Goal: Register for event/course

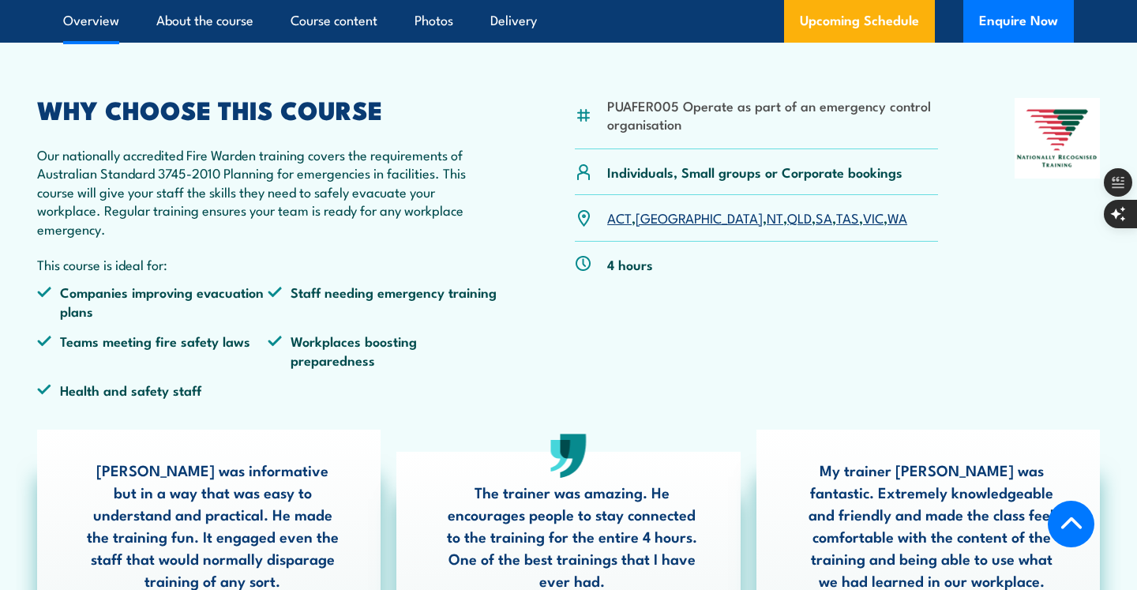
scroll to position [513, 0]
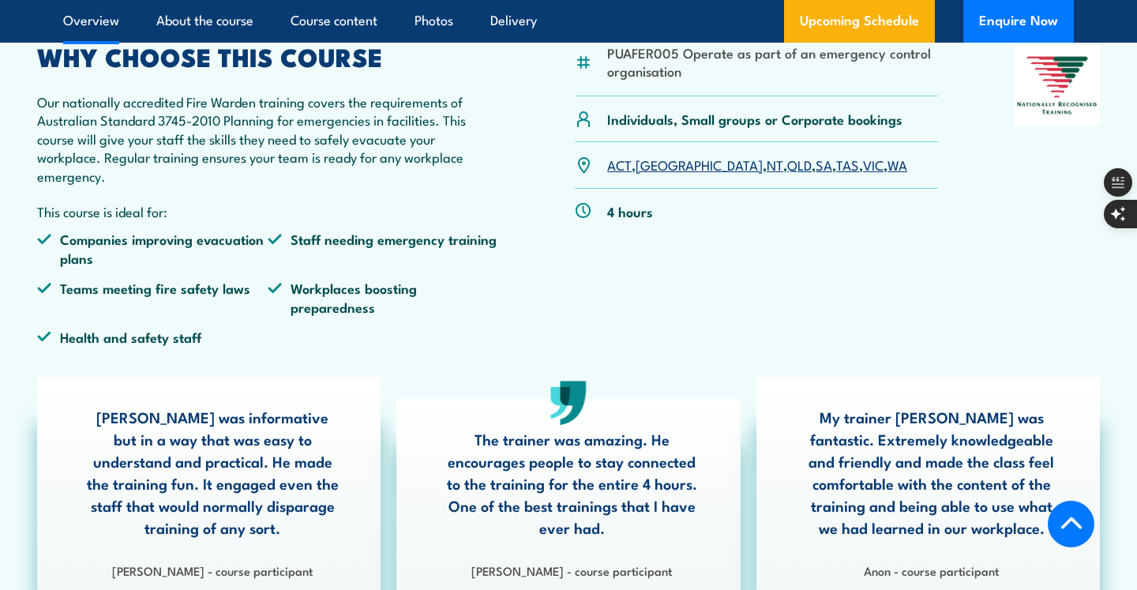
click at [888, 169] on link "WA" at bounding box center [898, 164] width 20 height 19
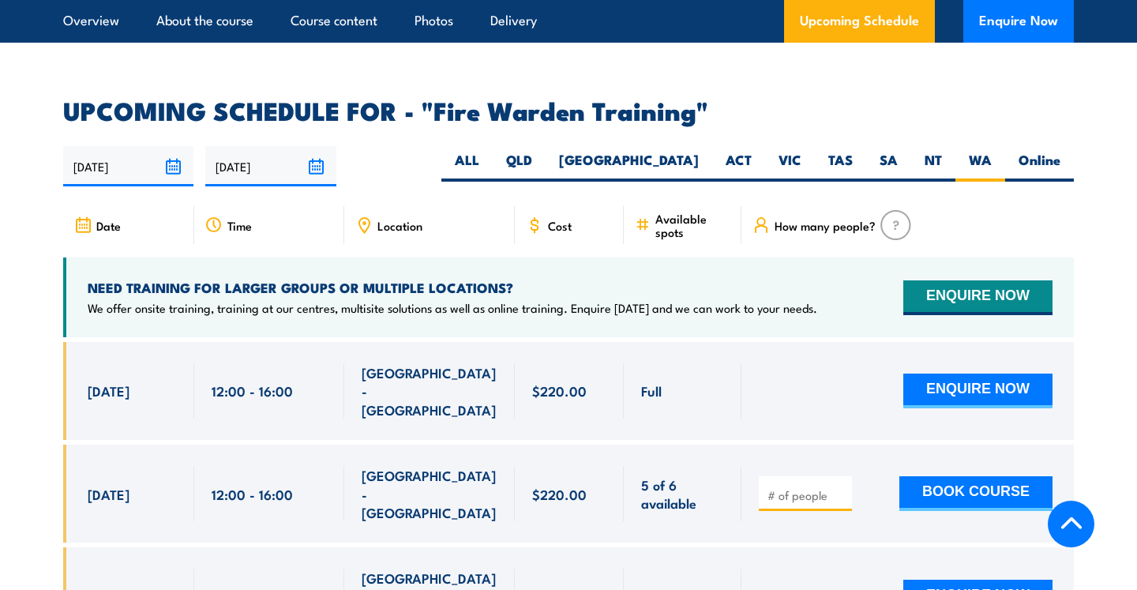
scroll to position [2858, 0]
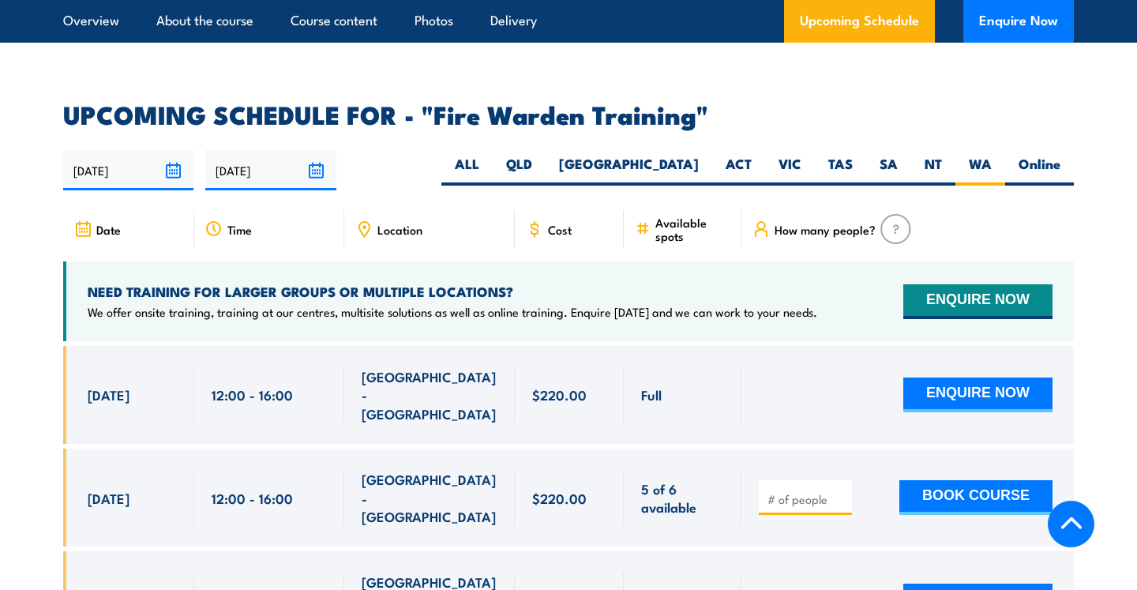
click at [663, 216] on span "Available spots" at bounding box center [693, 229] width 75 height 27
click at [649, 283] on h4 "NEED TRAINING FOR LARGER GROUPS OR MULTIPLE LOCATIONS?" at bounding box center [453, 291] width 730 height 17
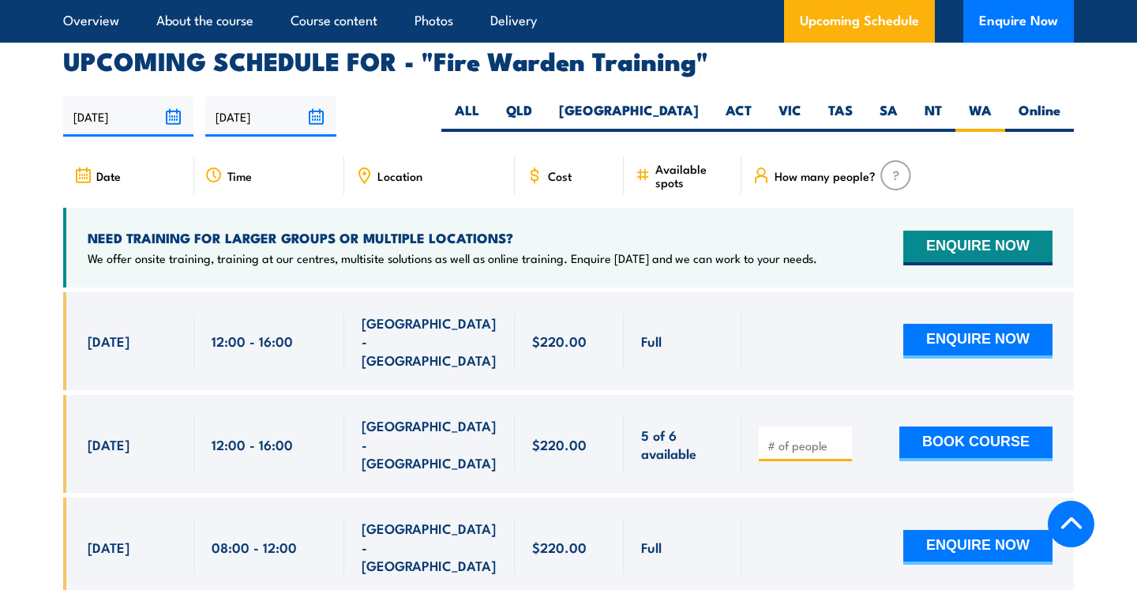
scroll to position [2908, 0]
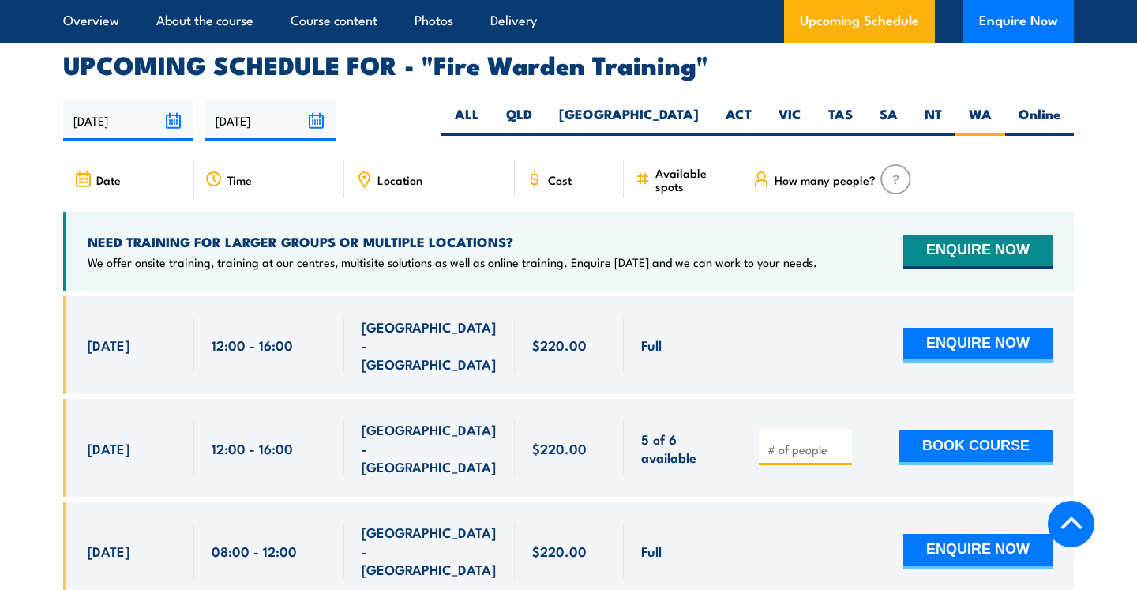
click at [648, 430] on span "5 of 6 available" at bounding box center [682, 448] width 83 height 37
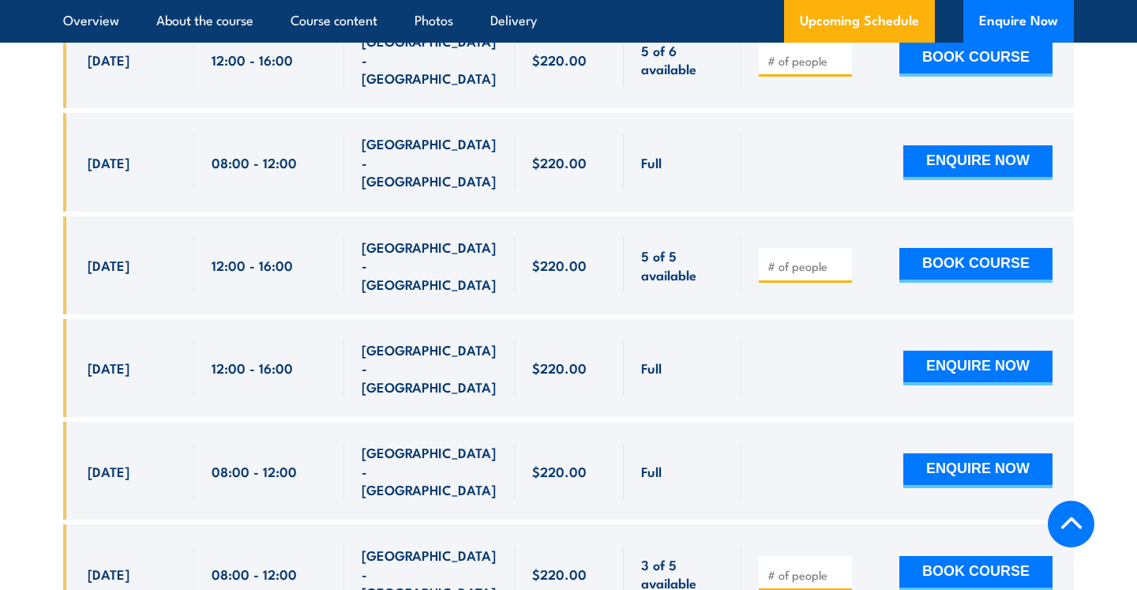
scroll to position [3294, 0]
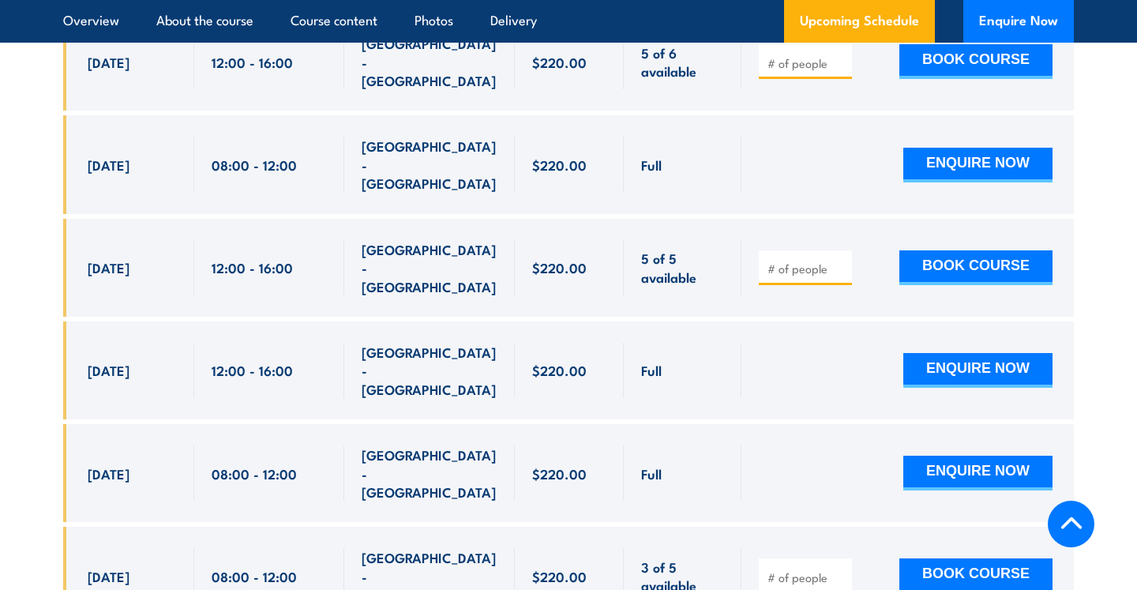
click at [449, 343] on span "NORTH LAKE - WA" at bounding box center [430, 370] width 136 height 55
click at [785, 321] on div at bounding box center [908, 370] width 333 height 98
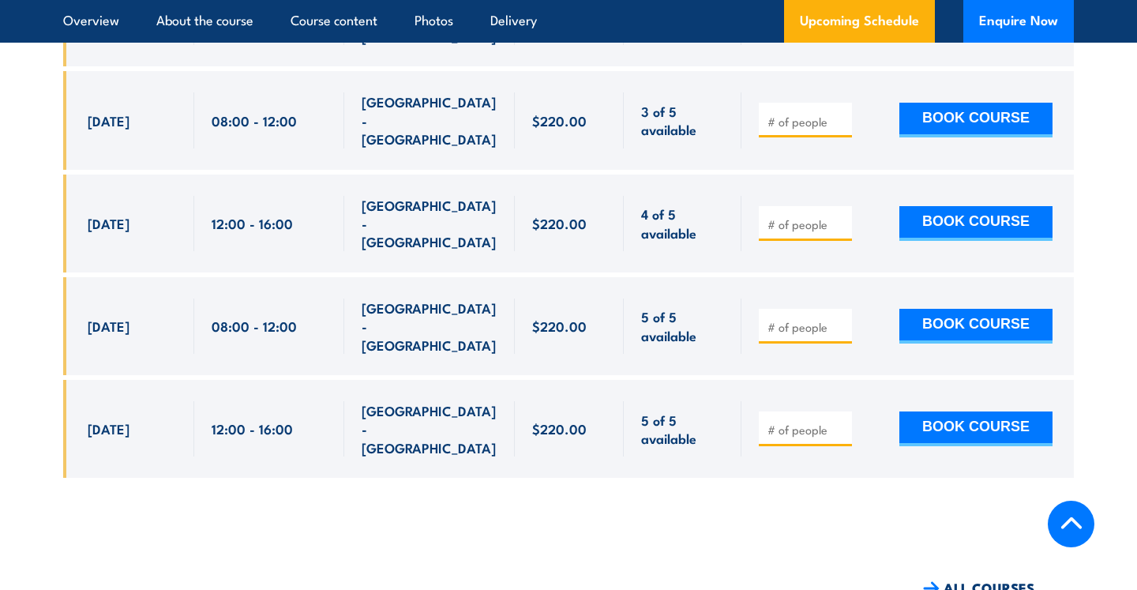
scroll to position [3753, 0]
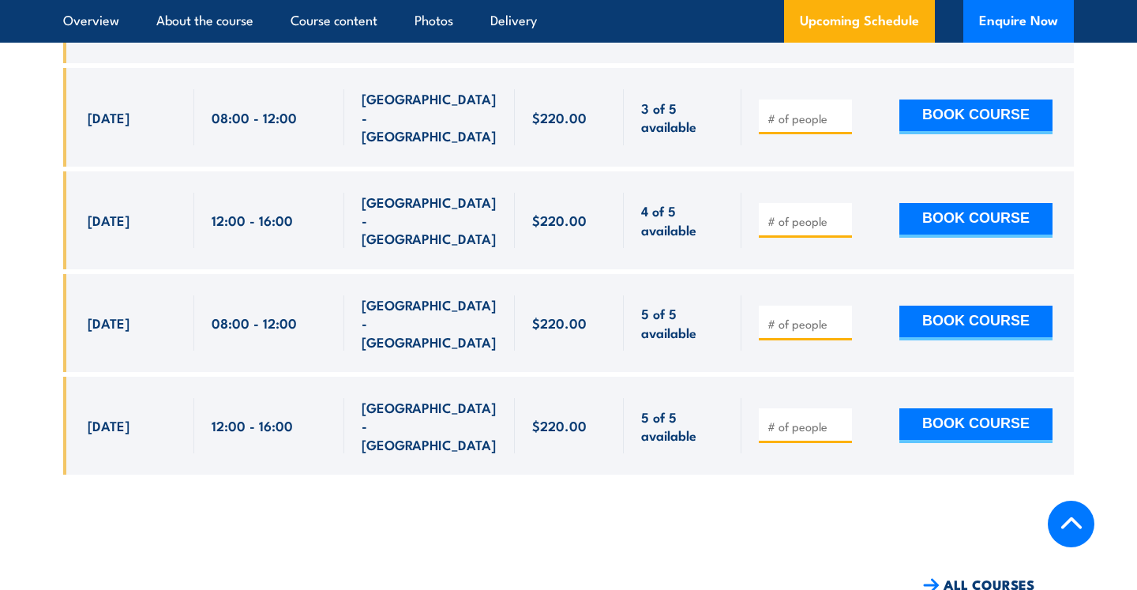
click at [975, 576] on link "ALL COURSES" at bounding box center [978, 585] width 111 height 18
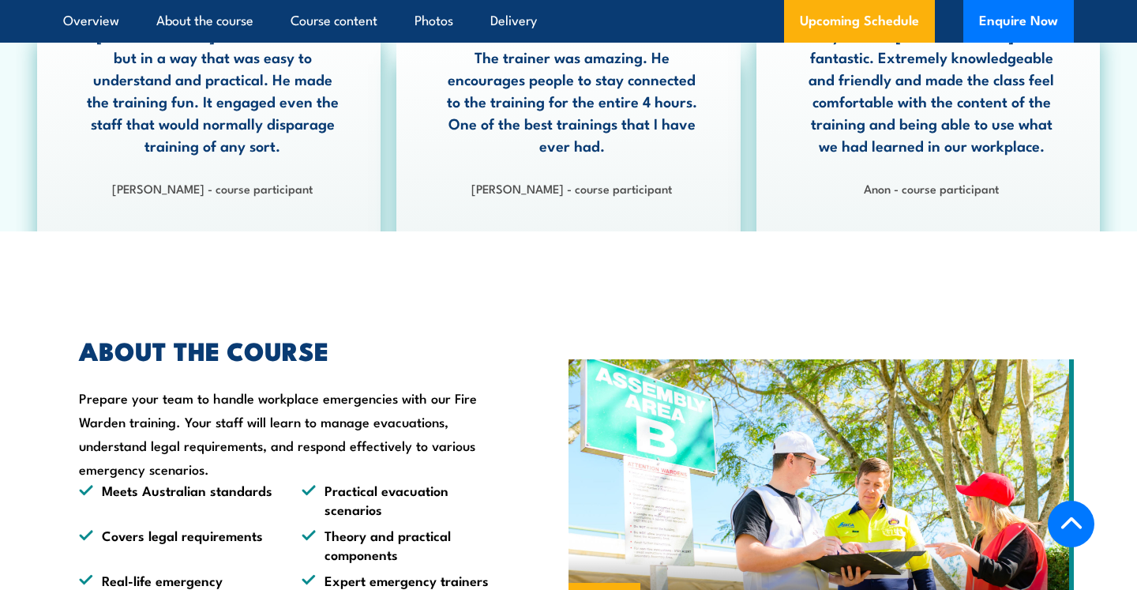
scroll to position [1039, 0]
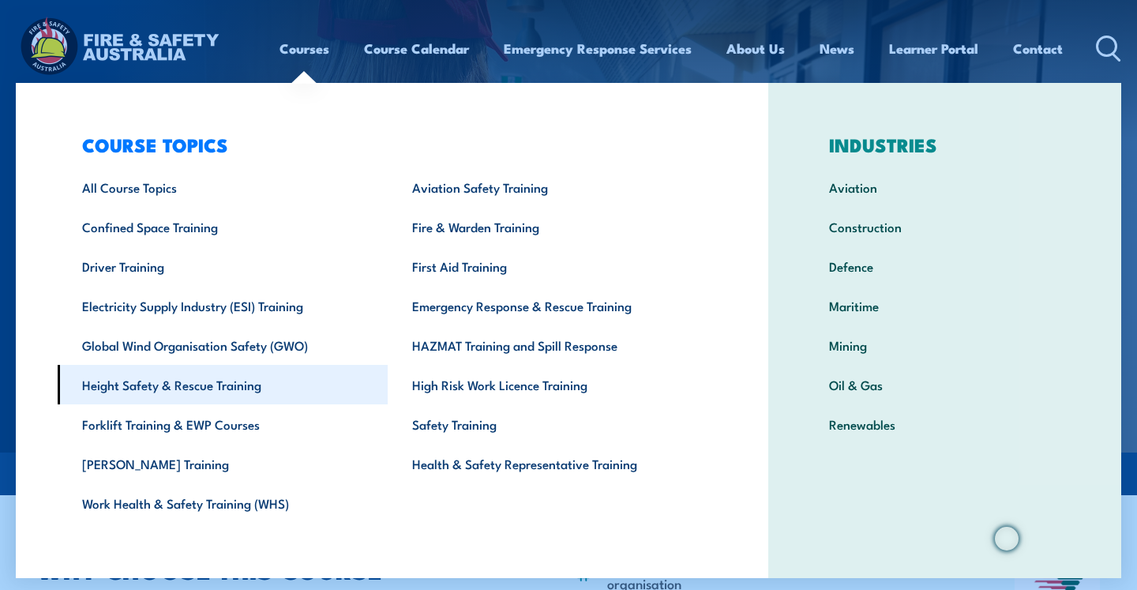
scroll to position [4, 0]
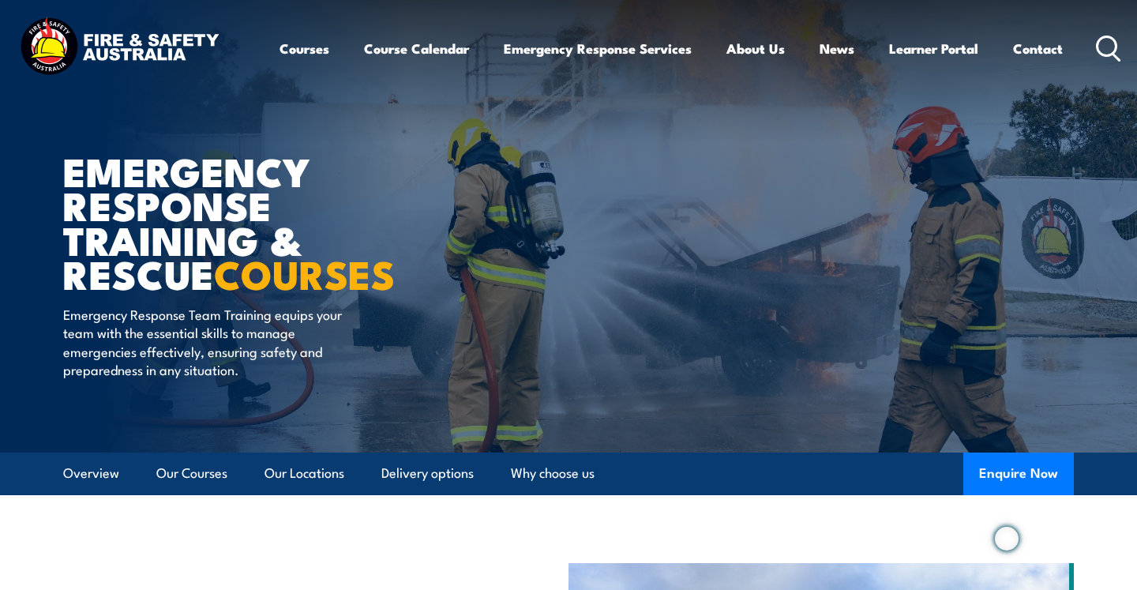
click at [28, 264] on img at bounding box center [568, 226] width 1137 height 453
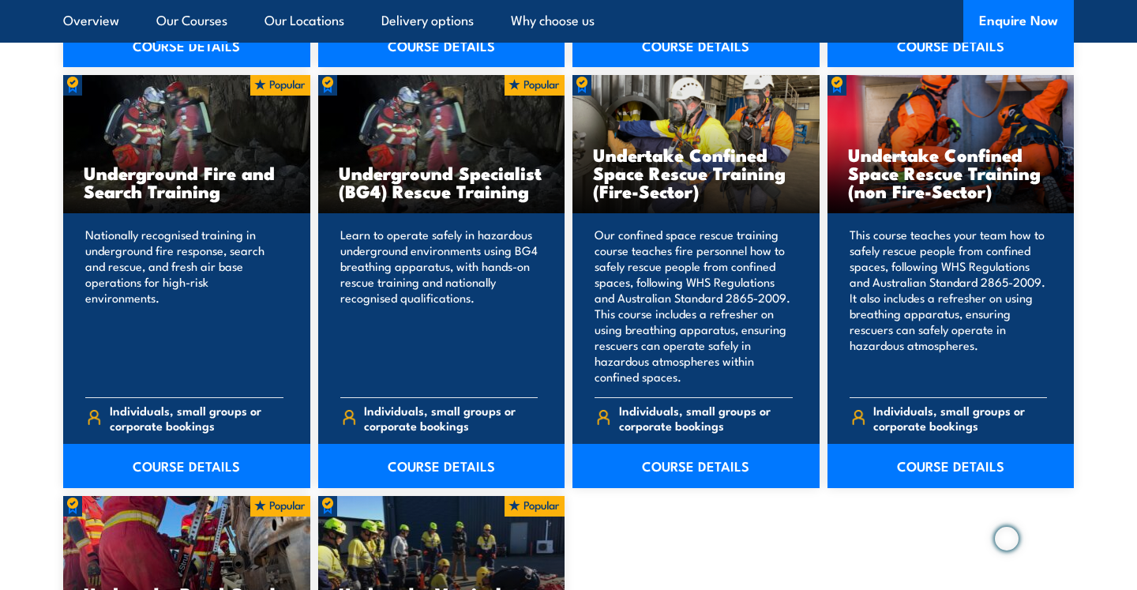
scroll to position [2846, 0]
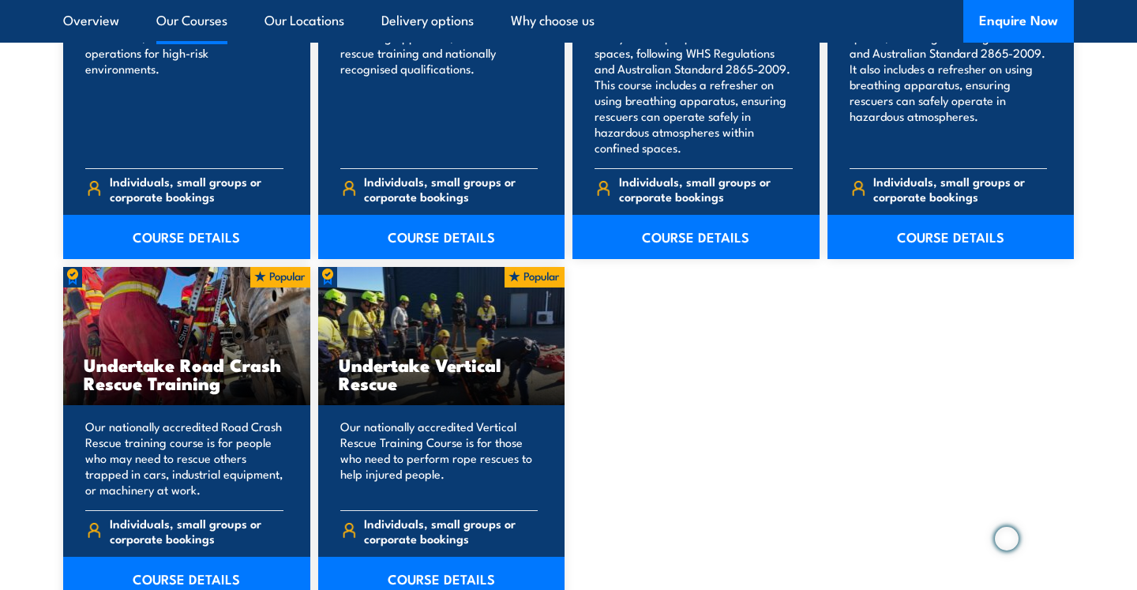
scroll to position [3068, 0]
